Goal: Find specific page/section: Find specific page/section

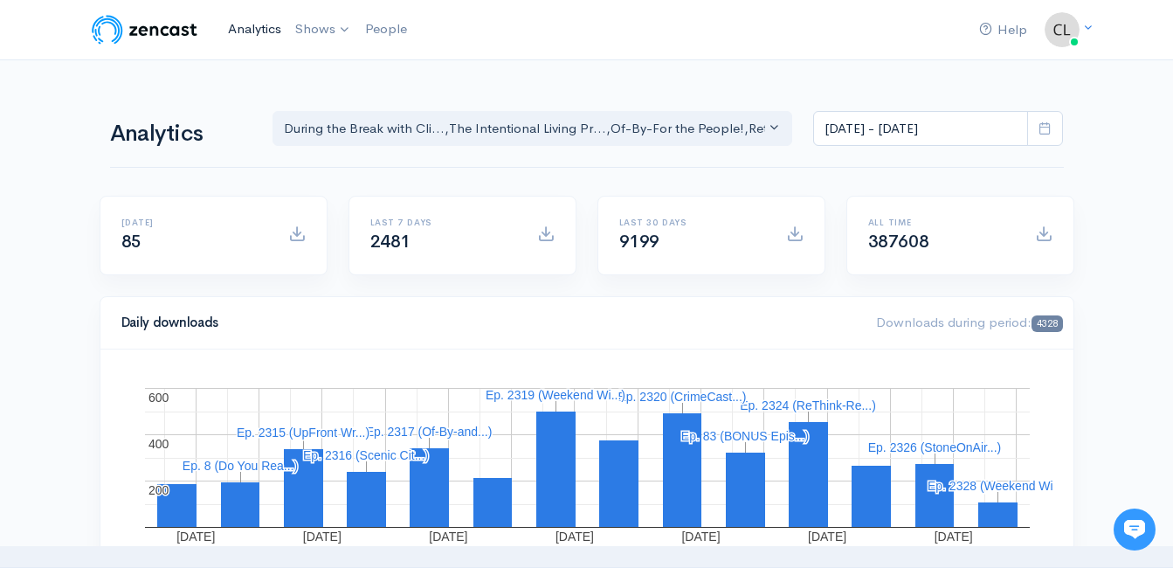
click at [254, 31] on link "Analytics" at bounding box center [254, 29] width 67 height 38
click at [265, 24] on link "Analytics" at bounding box center [254, 29] width 67 height 38
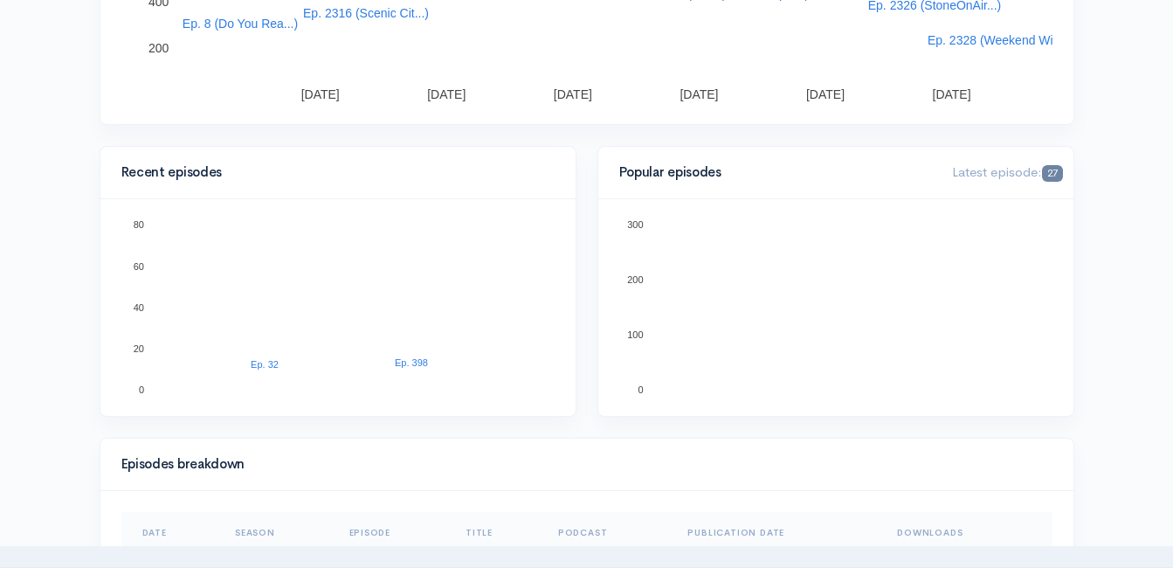
scroll to position [437, 0]
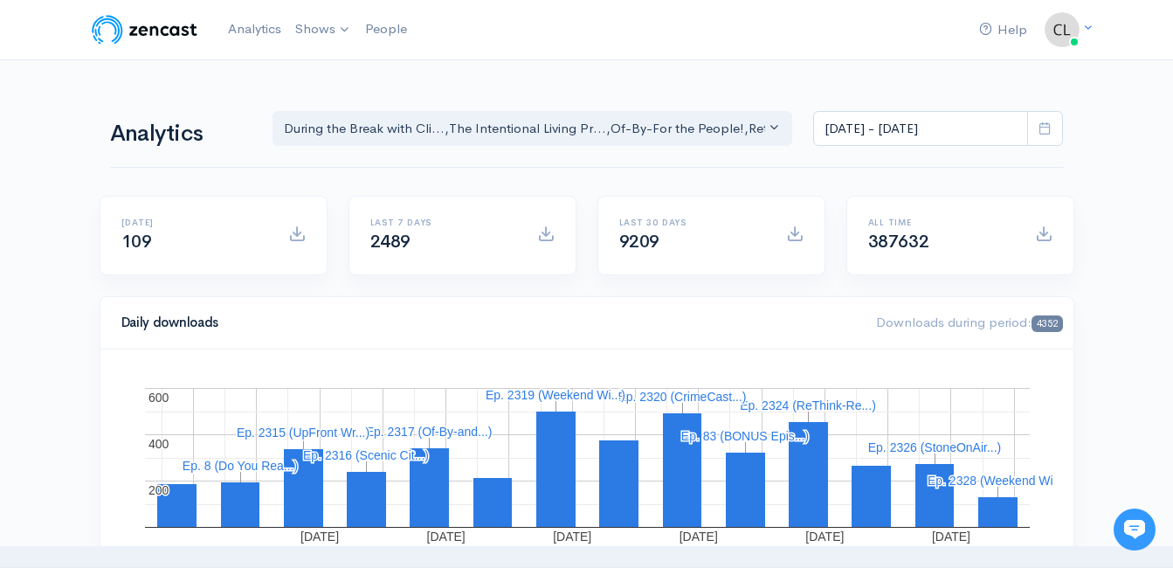
click at [258, 31] on link "Analytics" at bounding box center [254, 29] width 67 height 38
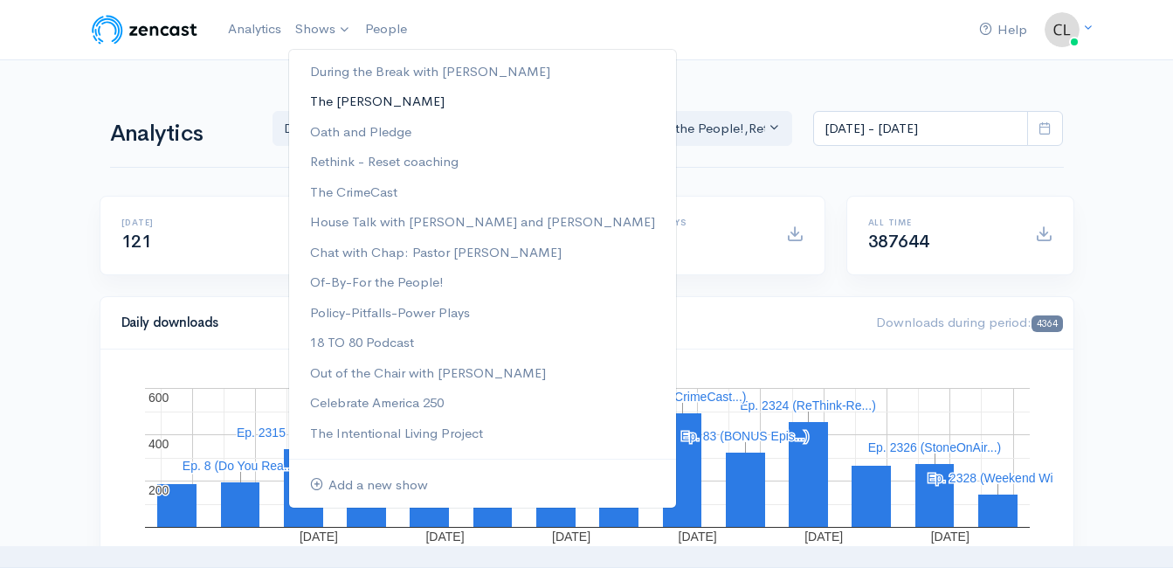
click at [352, 99] on link "The [PERSON_NAME]" at bounding box center [482, 101] width 387 height 31
